Goal: Task Accomplishment & Management: Manage account settings

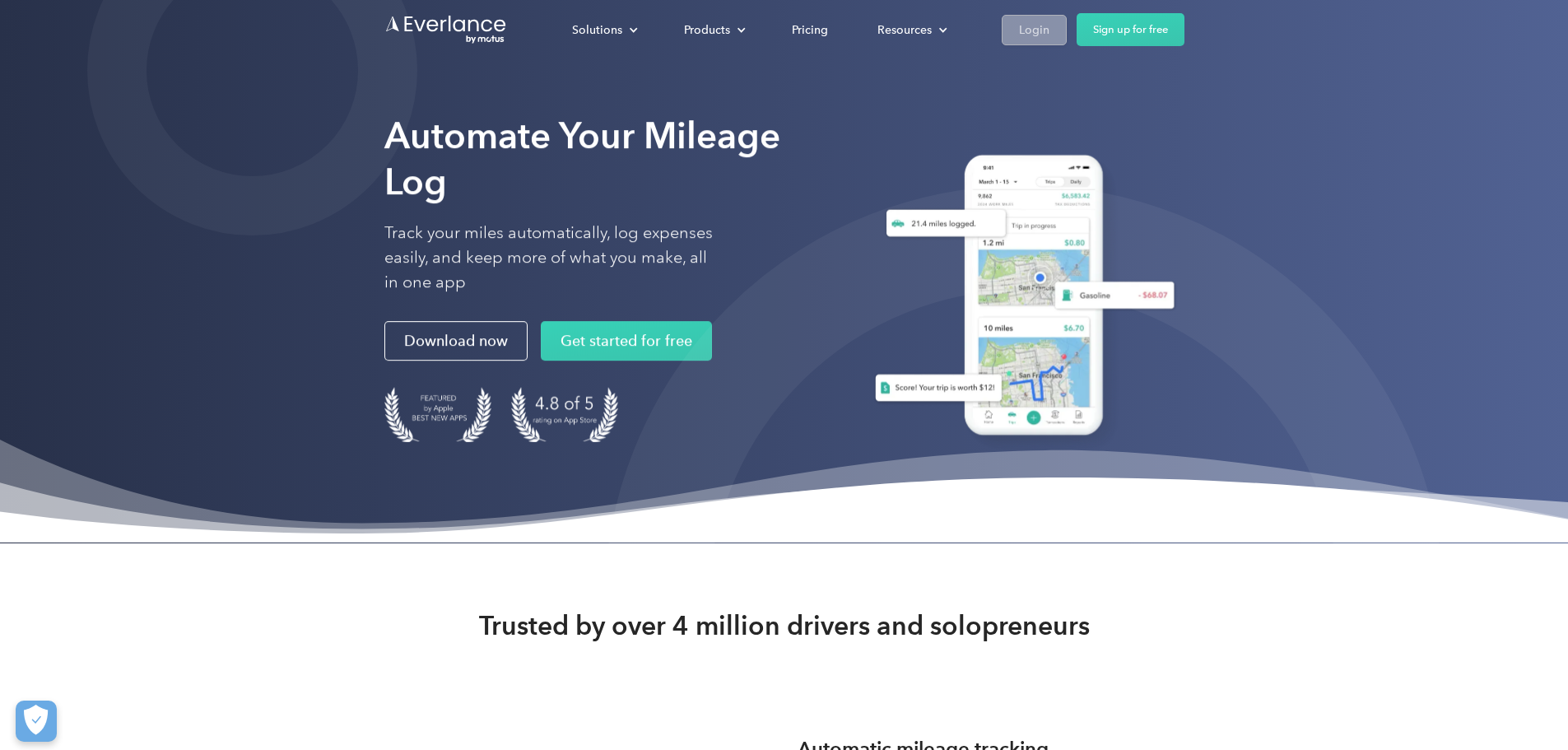
click at [1049, 36] on div "Login" at bounding box center [1033, 30] width 30 height 21
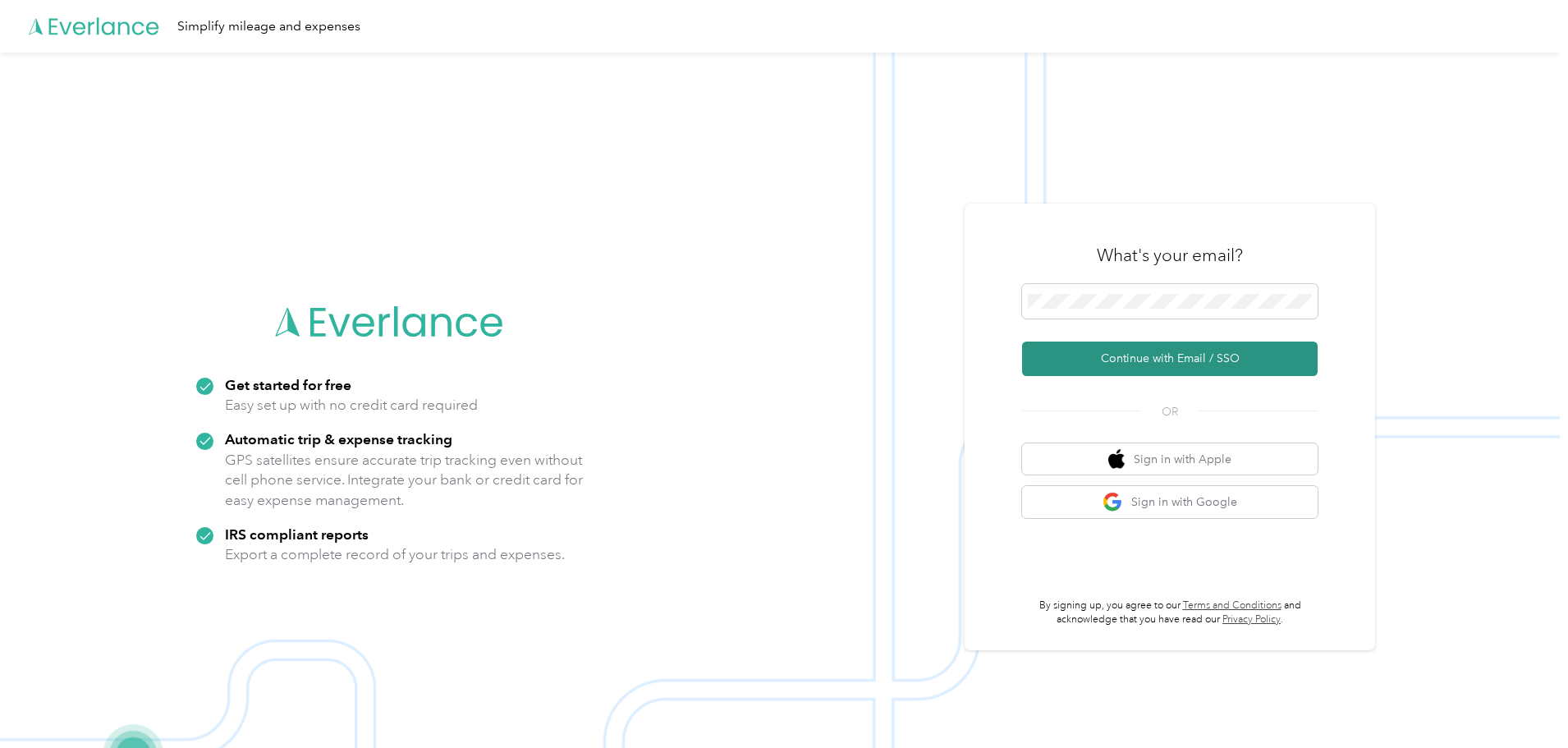
click at [1110, 364] on button "Continue with Email / SSO" at bounding box center [1170, 359] width 296 height 34
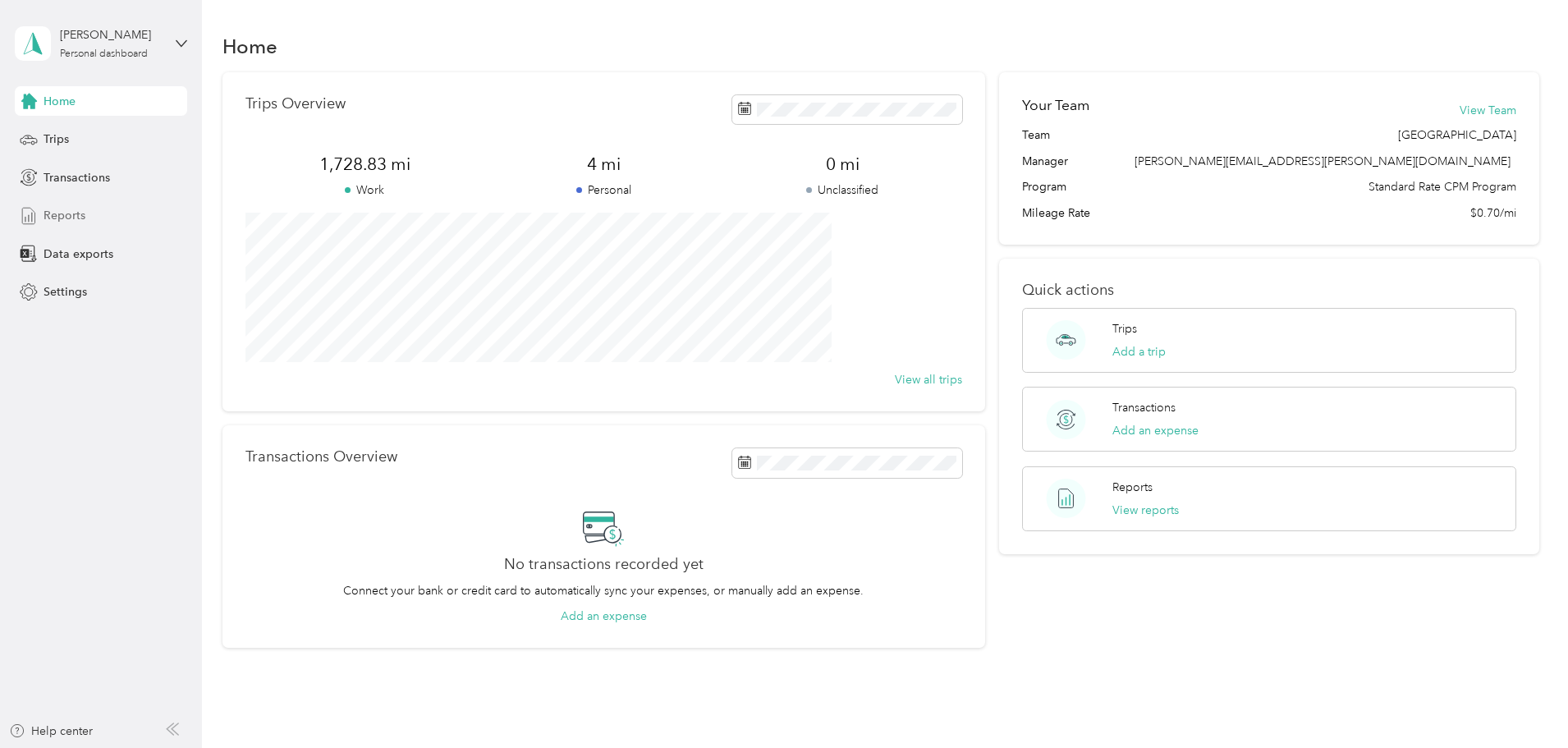
click at [66, 203] on div "Reports" at bounding box center [101, 216] width 173 height 30
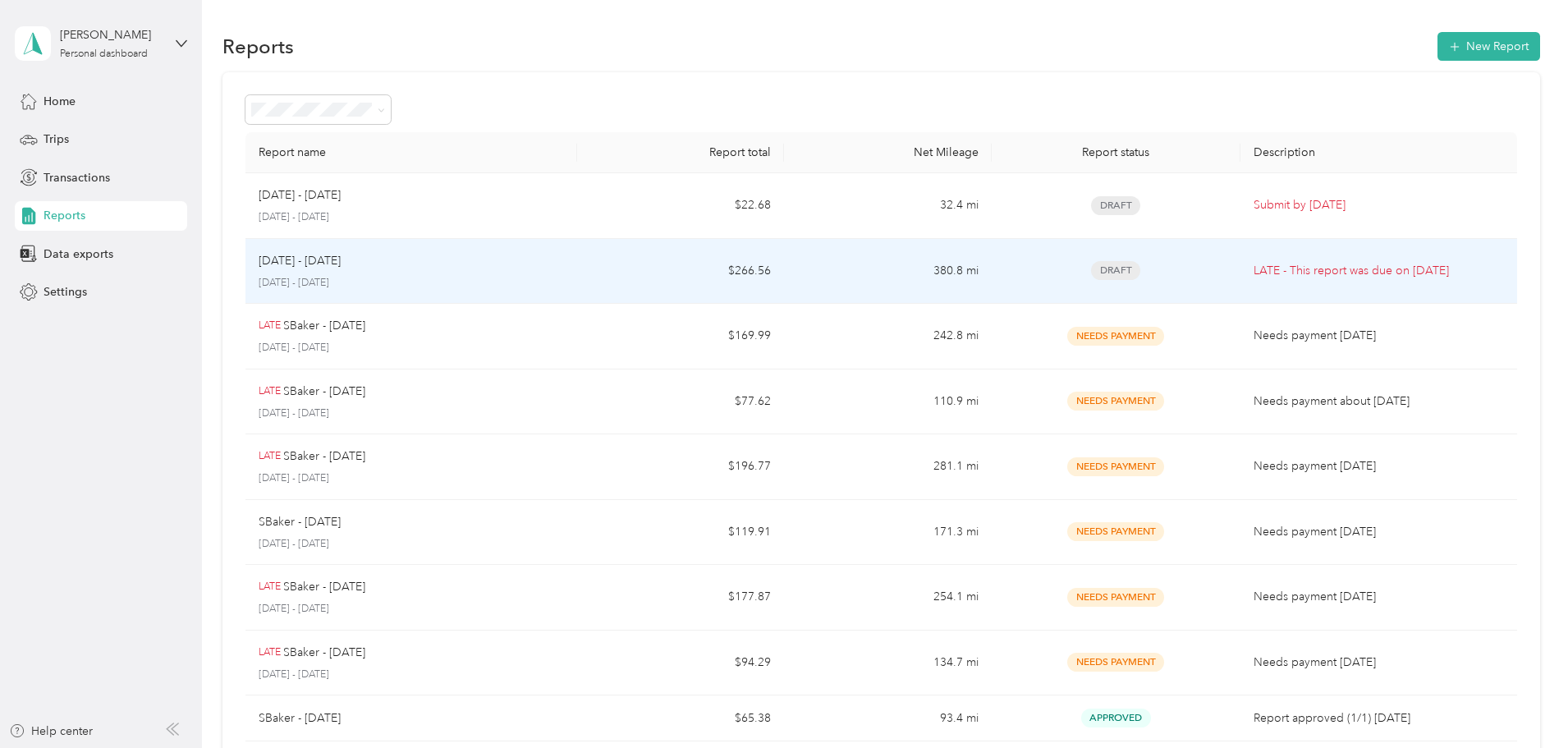
click at [661, 256] on td "$266.56" at bounding box center [681, 271] width 207 height 65
